Goal: Task Accomplishment & Management: Complete application form

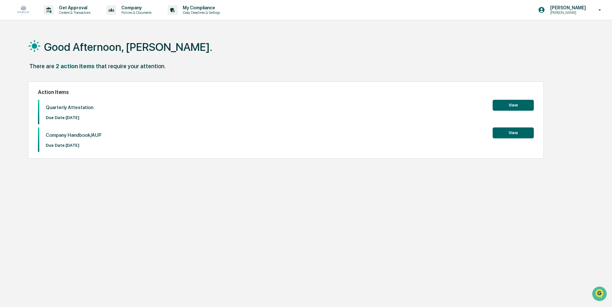
click at [508, 105] on button "View" at bounding box center [512, 105] width 41 height 11
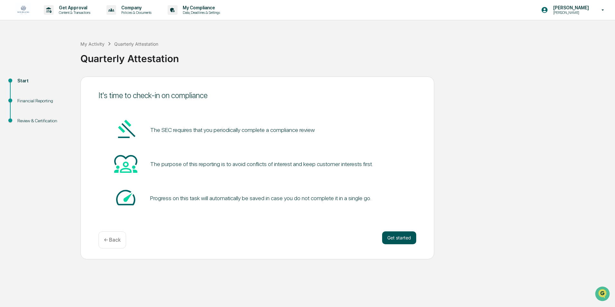
click at [404, 242] on button "Get started" at bounding box center [399, 237] width 34 height 13
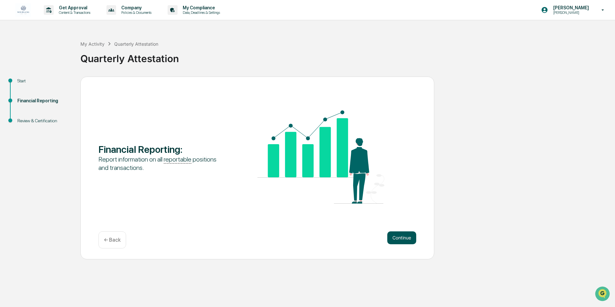
click at [404, 236] on button "Continue" at bounding box center [401, 237] width 29 height 13
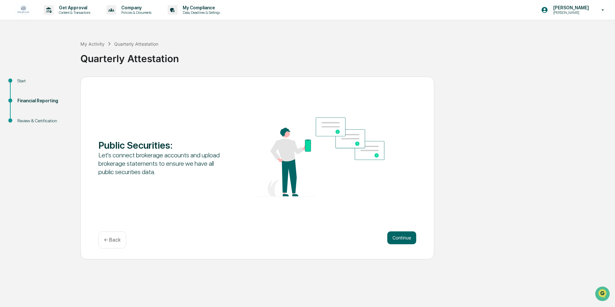
click at [404, 236] on button "Continue" at bounding box center [401, 237] width 29 height 13
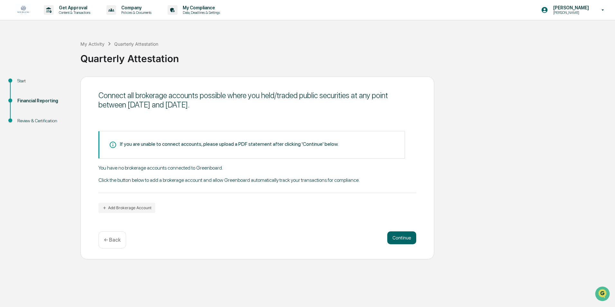
click at [404, 236] on button "Continue" at bounding box center [401, 237] width 29 height 13
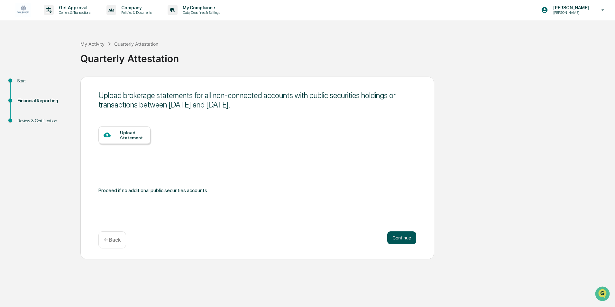
click at [396, 238] on button "Continue" at bounding box center [401, 237] width 29 height 13
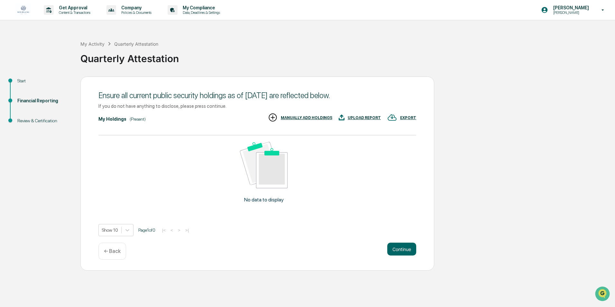
click at [396, 238] on div "Ensure all current public security holdings as of [DATE] are reflected below. I…" at bounding box center [257, 174] width 354 height 194
click at [400, 250] on button "Continue" at bounding box center [401, 249] width 29 height 13
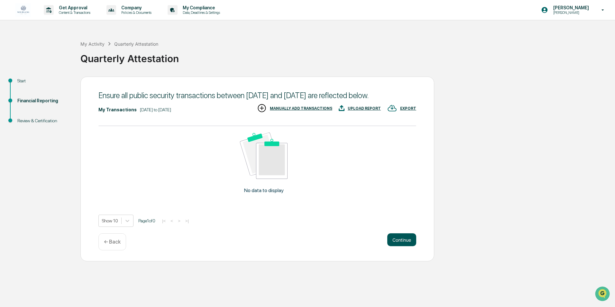
click at [400, 246] on button "Continue" at bounding box center [401, 239] width 29 height 13
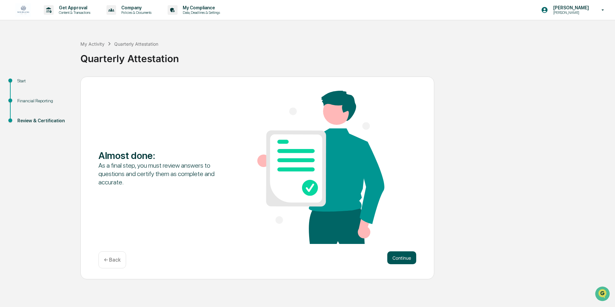
click at [408, 257] on button "Continue" at bounding box center [401, 257] width 29 height 13
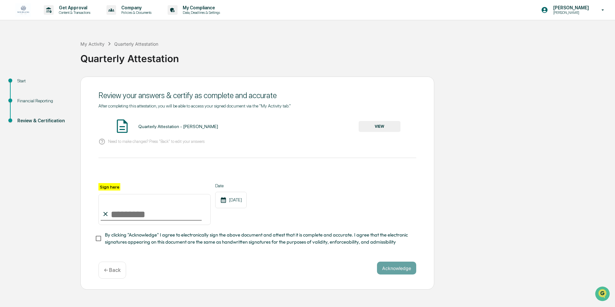
click at [132, 220] on input "Sign here" at bounding box center [154, 209] width 112 height 31
type input "**********"
click at [393, 267] on button "Acknowledge" at bounding box center [396, 268] width 39 height 13
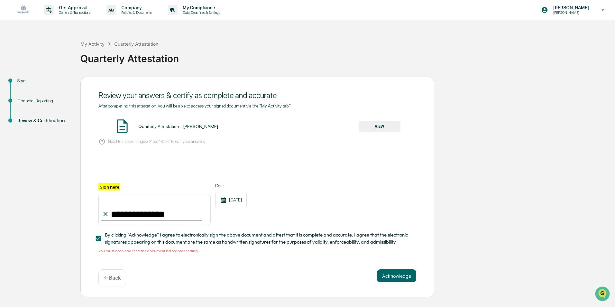
click at [382, 126] on button "VIEW" at bounding box center [380, 126] width 42 height 11
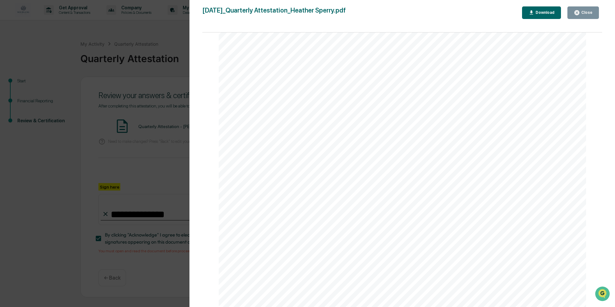
scroll to position [1342, 0]
click at [582, 12] on div "Close" at bounding box center [586, 12] width 13 height 5
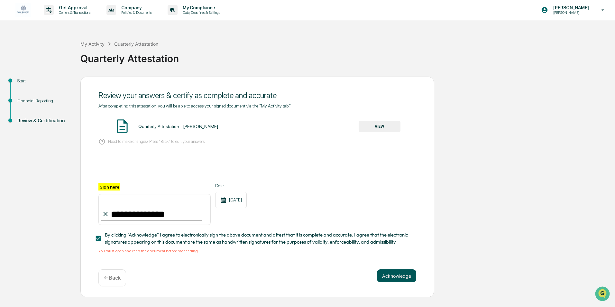
click at [400, 278] on button "Acknowledge" at bounding box center [396, 275] width 39 height 13
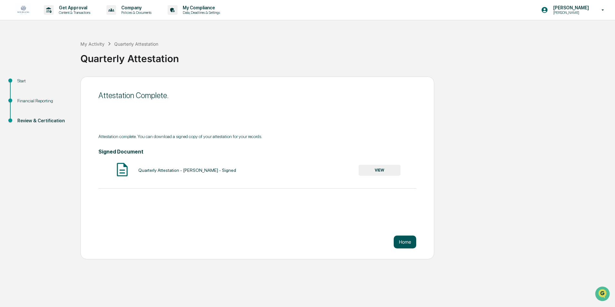
click at [405, 243] on button "Home" at bounding box center [405, 241] width 23 height 13
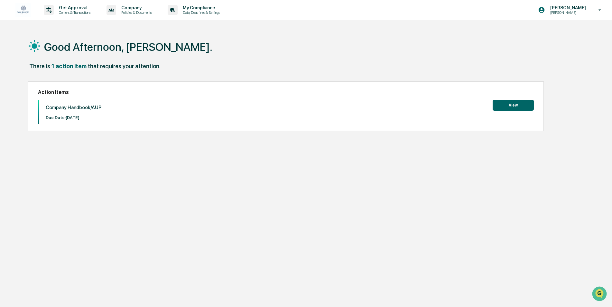
click at [507, 105] on button "View" at bounding box center [512, 105] width 41 height 11
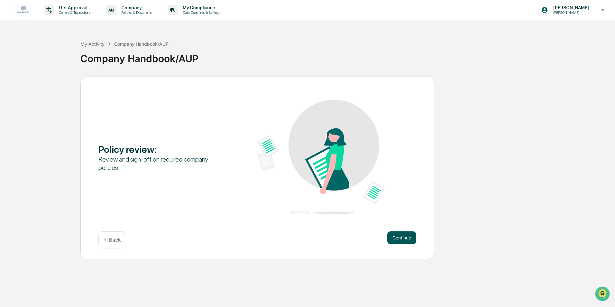
click at [402, 237] on button "Continue" at bounding box center [401, 237] width 29 height 13
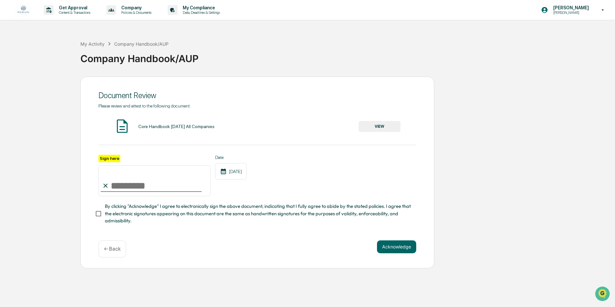
click at [381, 123] on button "VIEW" at bounding box center [380, 126] width 42 height 11
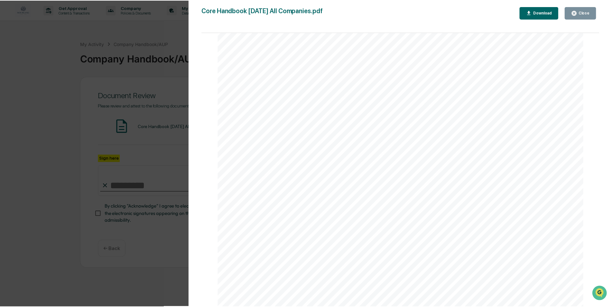
scroll to position [15410, 0]
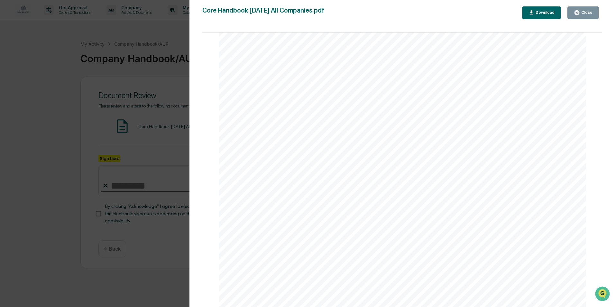
click at [585, 12] on div "Close" at bounding box center [586, 12] width 13 height 5
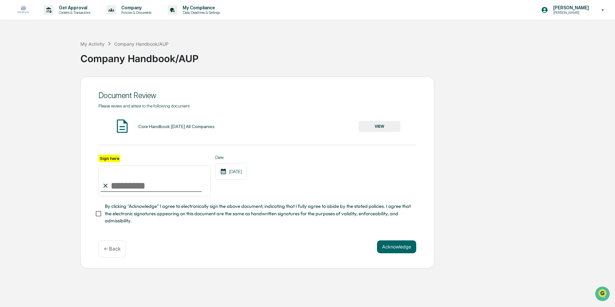
click at [140, 189] on input "Sign here" at bounding box center [154, 180] width 112 height 31
type input "**********"
click at [393, 250] on button "Acknowledge" at bounding box center [396, 246] width 39 height 13
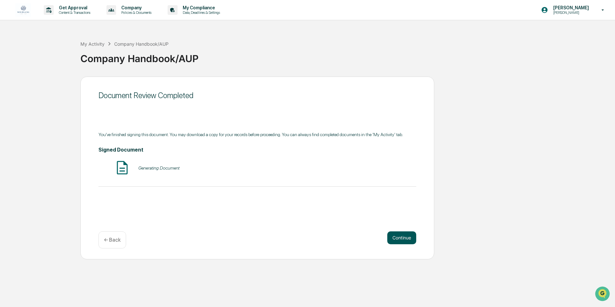
click at [400, 239] on button "Continue" at bounding box center [401, 237] width 29 height 13
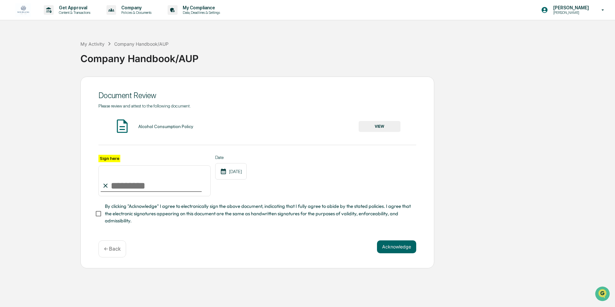
click at [123, 127] on img at bounding box center [122, 126] width 16 height 16
click at [381, 127] on button "VIEW" at bounding box center [380, 126] width 42 height 11
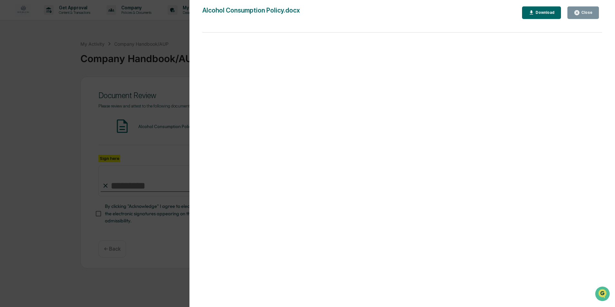
click at [583, 12] on div "Close" at bounding box center [586, 12] width 13 height 5
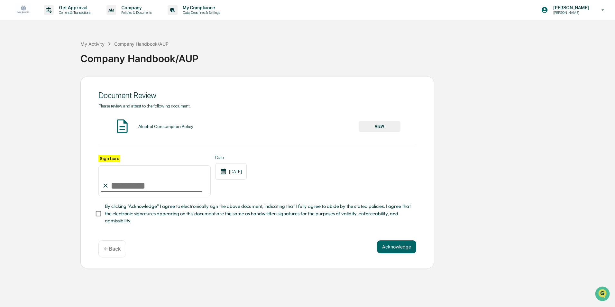
click at [159, 189] on input "Sign here" at bounding box center [154, 180] width 112 height 31
type input "**********"
click at [386, 247] on button "Acknowledge" at bounding box center [396, 246] width 39 height 13
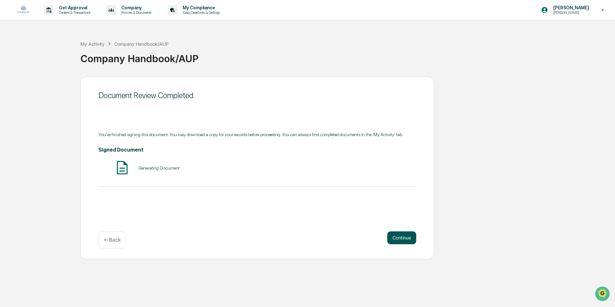
click at [400, 238] on button "Continue" at bounding box center [401, 237] width 29 height 13
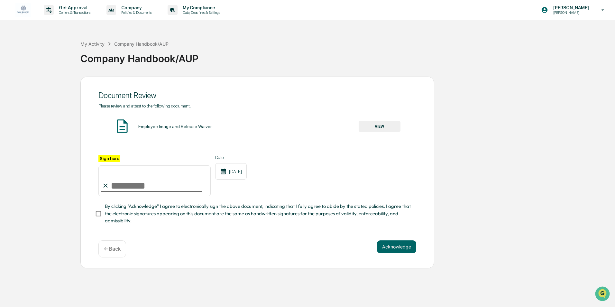
click at [378, 126] on button "VIEW" at bounding box center [380, 126] width 42 height 11
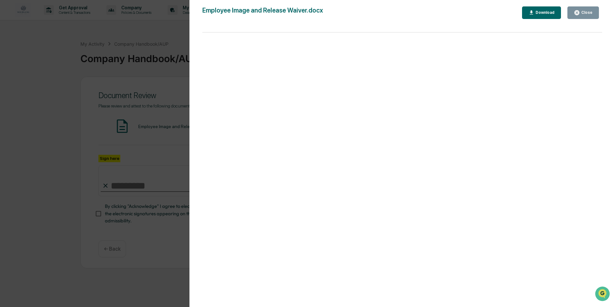
click at [570, 14] on button "Close" at bounding box center [583, 12] width 32 height 13
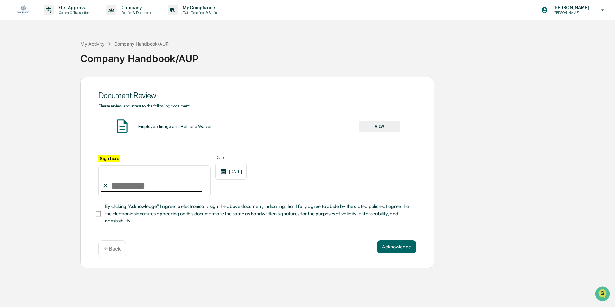
click at [118, 187] on input "Sign here" at bounding box center [154, 180] width 112 height 31
type input "**********"
click at [382, 248] on button "Acknowledge" at bounding box center [396, 246] width 39 height 13
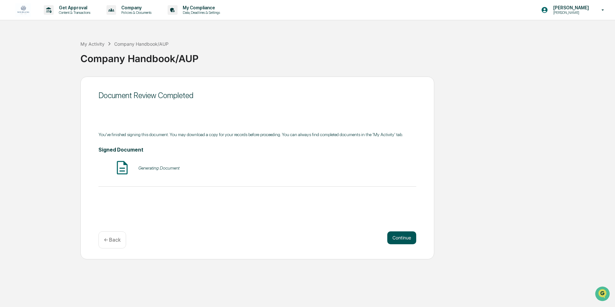
click at [406, 239] on button "Continue" at bounding box center [401, 237] width 29 height 13
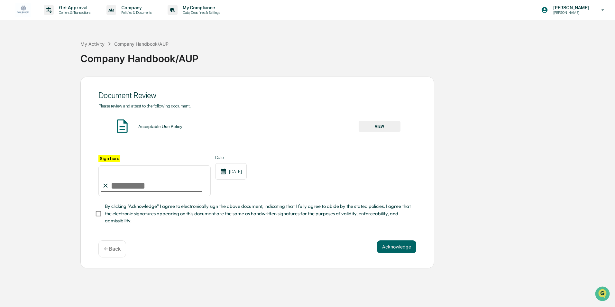
click at [150, 129] on div "Acceptable Use Policy" at bounding box center [160, 126] width 44 height 5
click at [379, 126] on button "VIEW" at bounding box center [380, 126] width 42 height 11
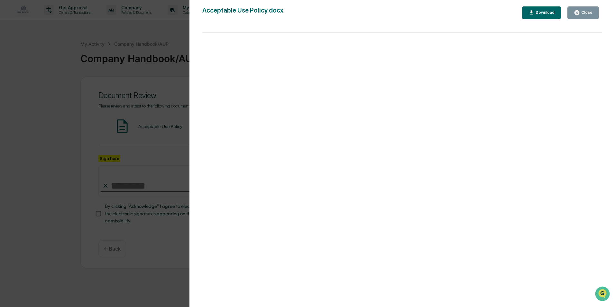
click at [584, 12] on div "Close" at bounding box center [586, 12] width 13 height 5
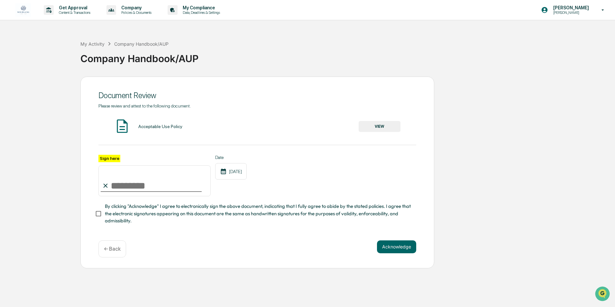
click at [142, 186] on input "Sign here" at bounding box center [154, 180] width 112 height 31
type input "**********"
click at [390, 244] on button "Acknowledge" at bounding box center [396, 246] width 39 height 13
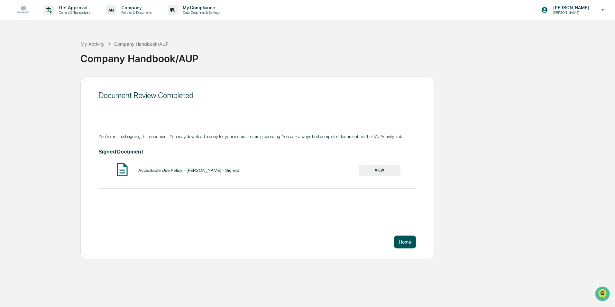
click at [403, 240] on button "Home" at bounding box center [405, 241] width 23 height 13
